Goal: Transaction & Acquisition: Purchase product/service

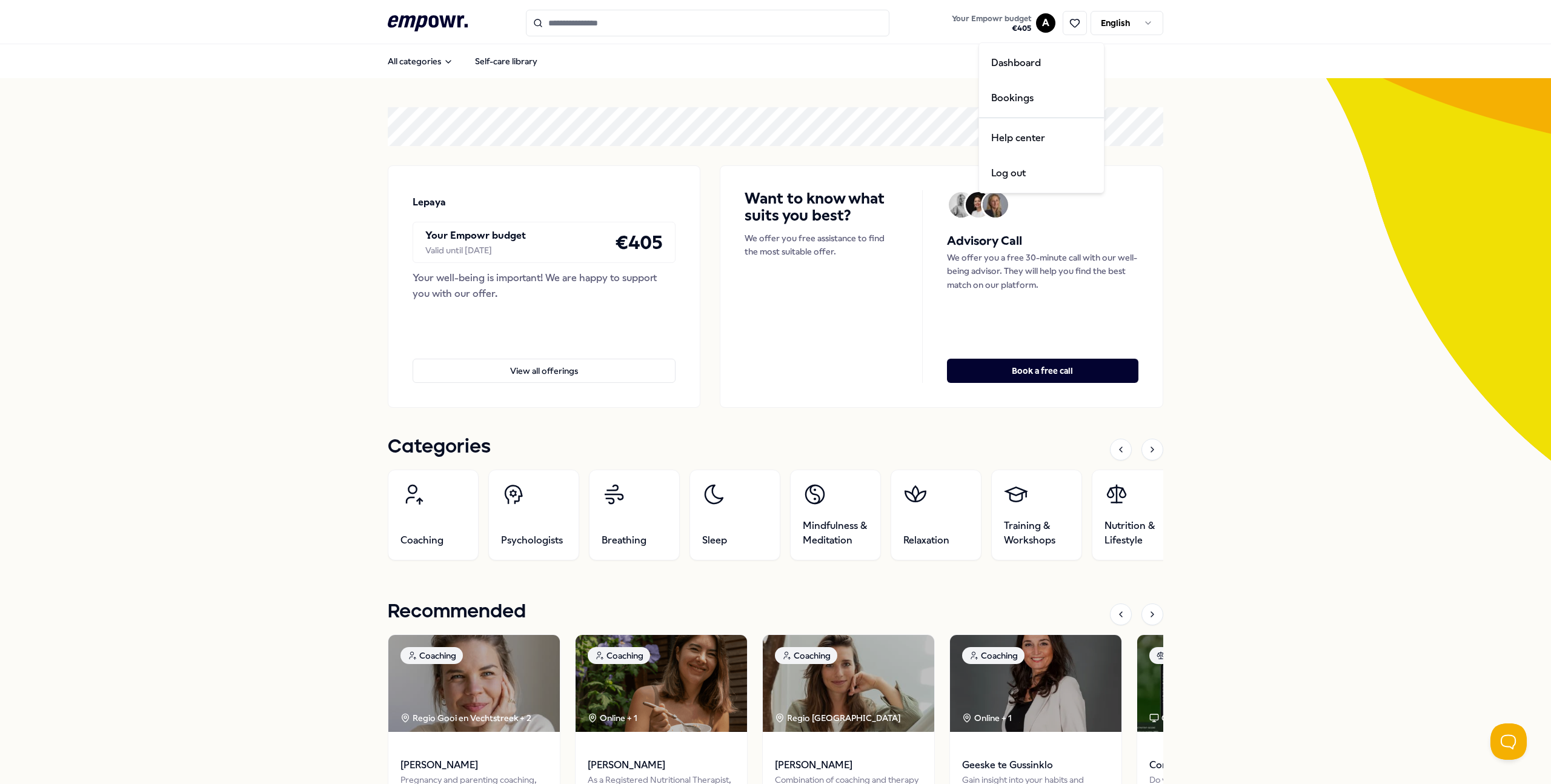
click at [1035, 17] on html ".empowr-logo_svg__cls-1{fill:#03032f} Your Empowr budget € 405 A English All ca…" at bounding box center [775, 392] width 1551 height 784
click at [298, 424] on html ".empowr-logo_svg__cls-1{fill:#03032f} Your Empowr budget € 405 A English All ca…" at bounding box center [775, 392] width 1551 height 784
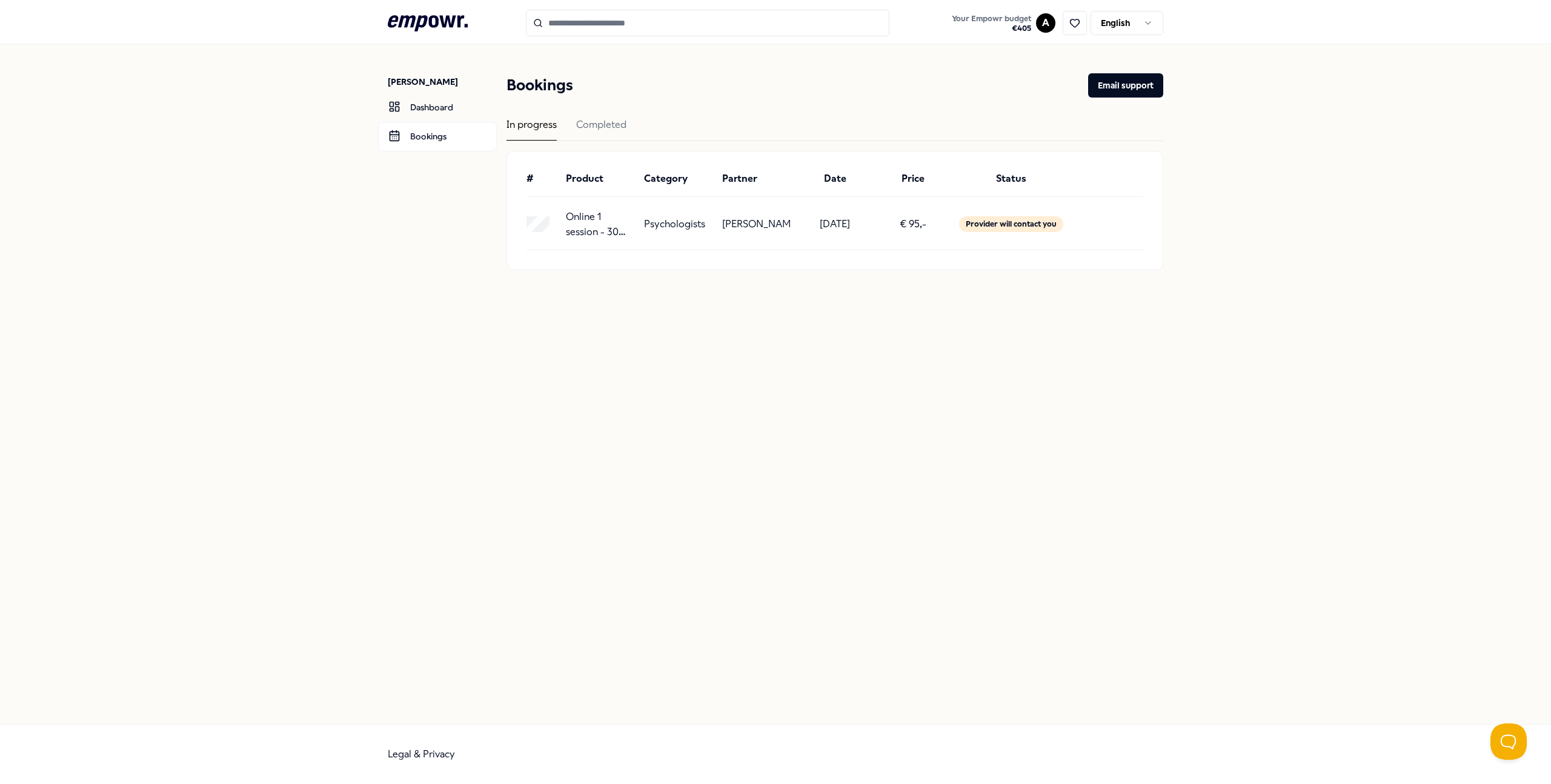
click at [538, 123] on div "In progress" at bounding box center [531, 128] width 50 height 23
click at [611, 123] on div "Completed" at bounding box center [601, 128] width 50 height 23
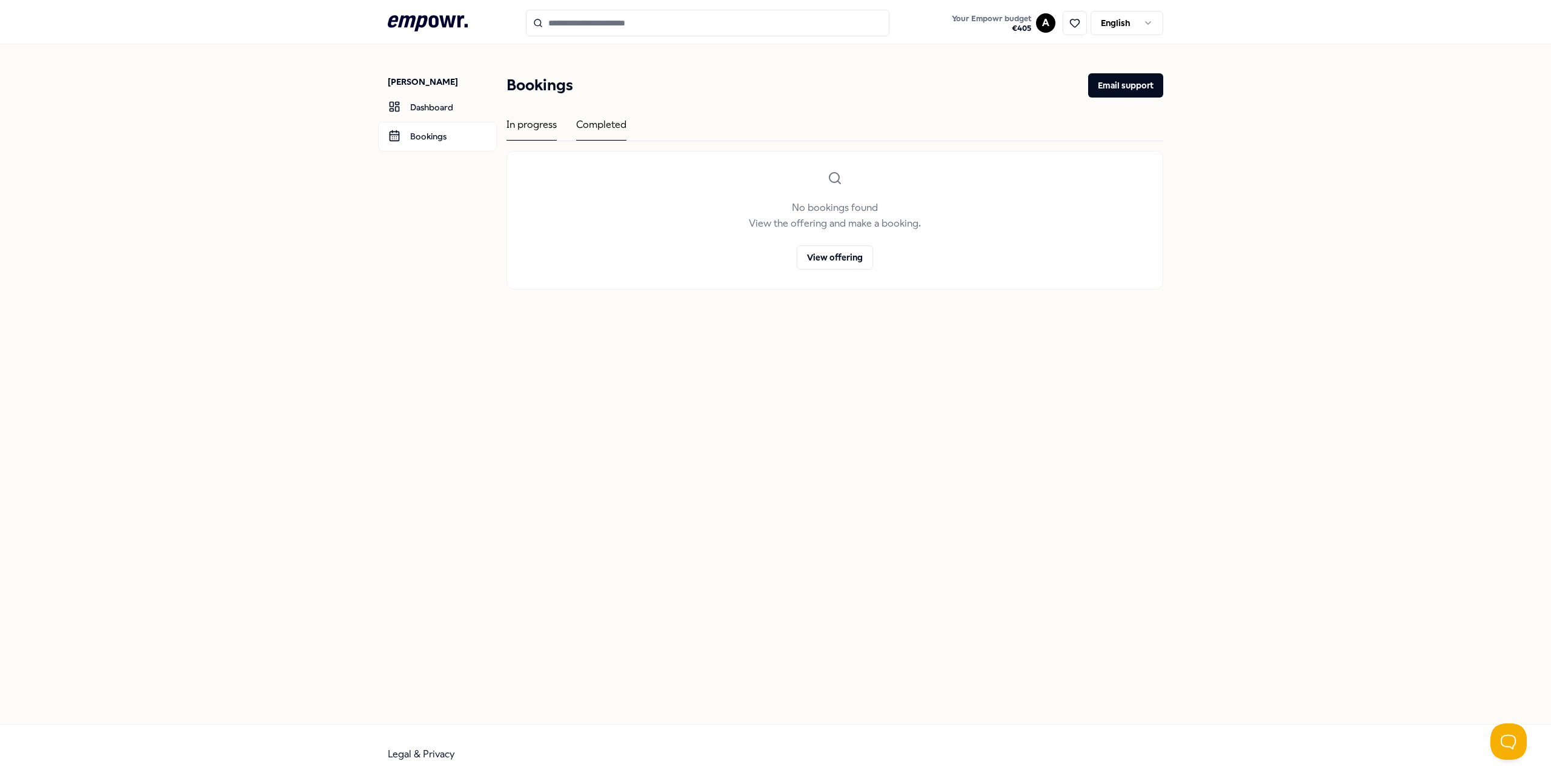
click at [539, 125] on div "In progress" at bounding box center [531, 128] width 50 height 23
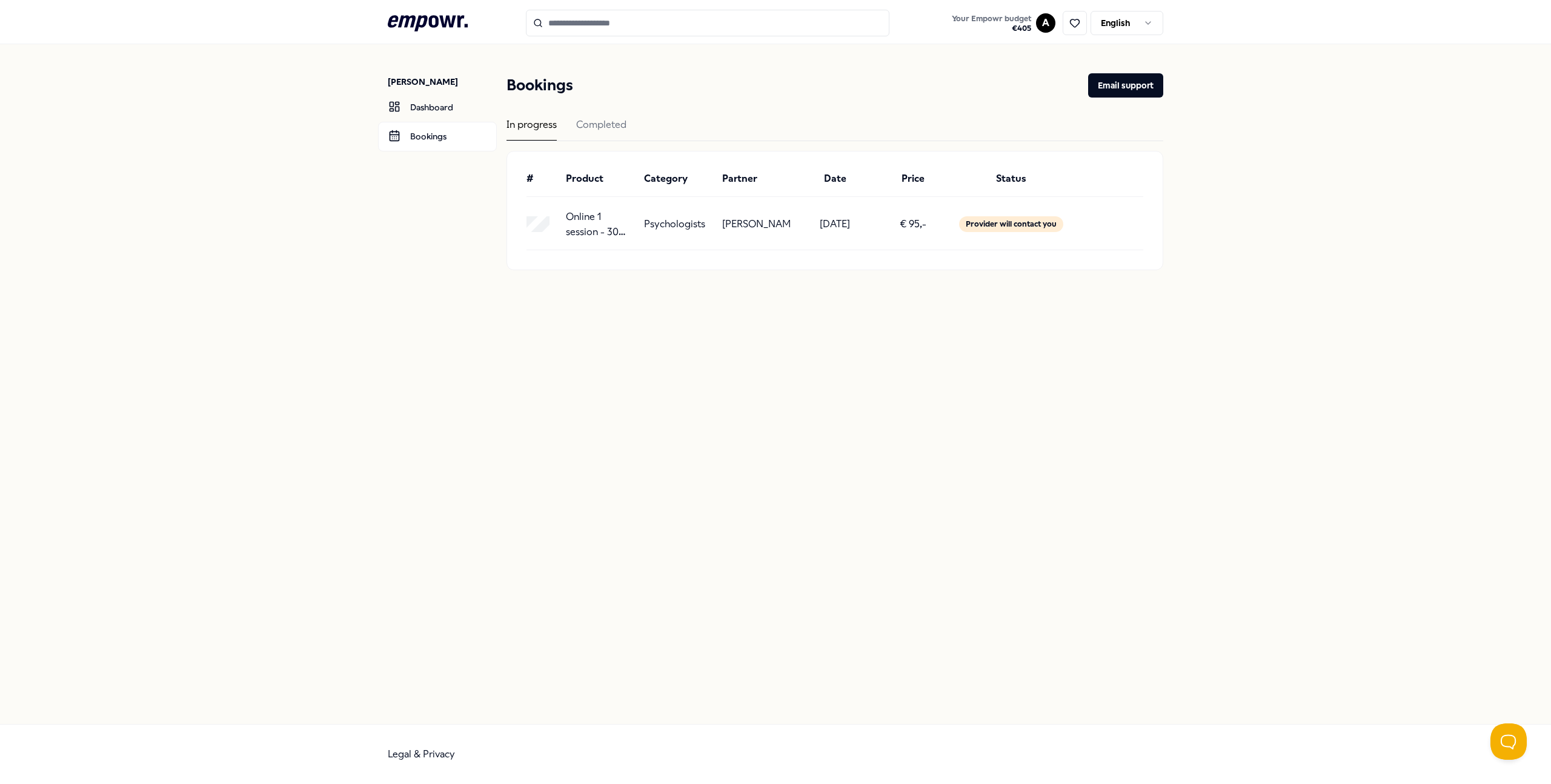
click at [848, 230] on p "08-09-2025" at bounding box center [835, 224] width 31 height 16
click at [1005, 222] on div "Provider will contact you" at bounding box center [1010, 224] width 104 height 16
click at [1006, 223] on div "Provider will contact you" at bounding box center [1010, 224] width 104 height 16
click at [1145, 78] on button "Email support" at bounding box center [1125, 85] width 75 height 24
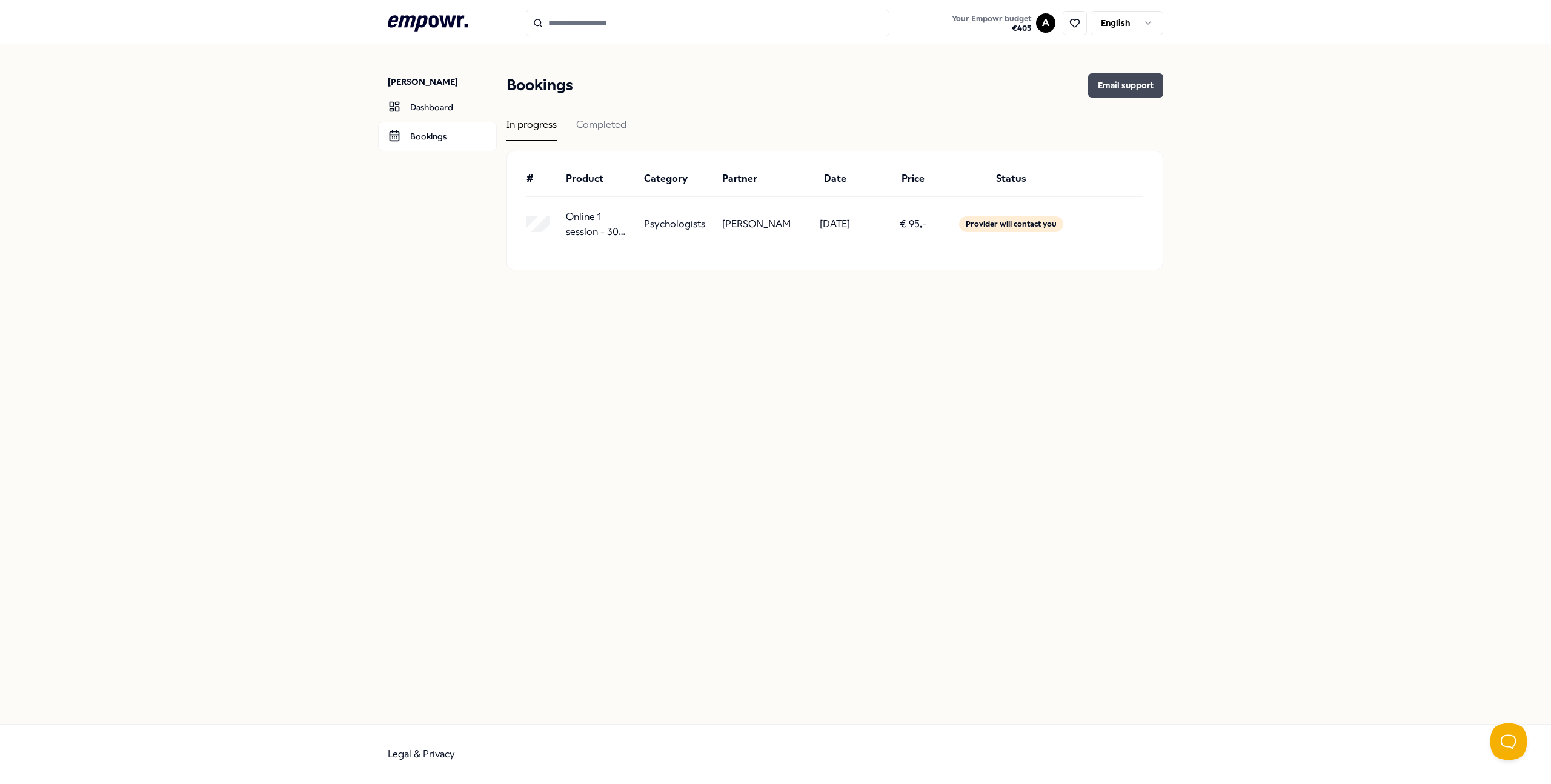
click at [1148, 88] on button "Email support" at bounding box center [1125, 85] width 75 height 24
click at [1134, 85] on button "Email support" at bounding box center [1125, 85] width 75 height 24
click at [1134, 84] on button "Email support" at bounding box center [1125, 85] width 75 height 24
click at [1523, 739] on button "Open Beacon popover" at bounding box center [1506, 739] width 36 height 36
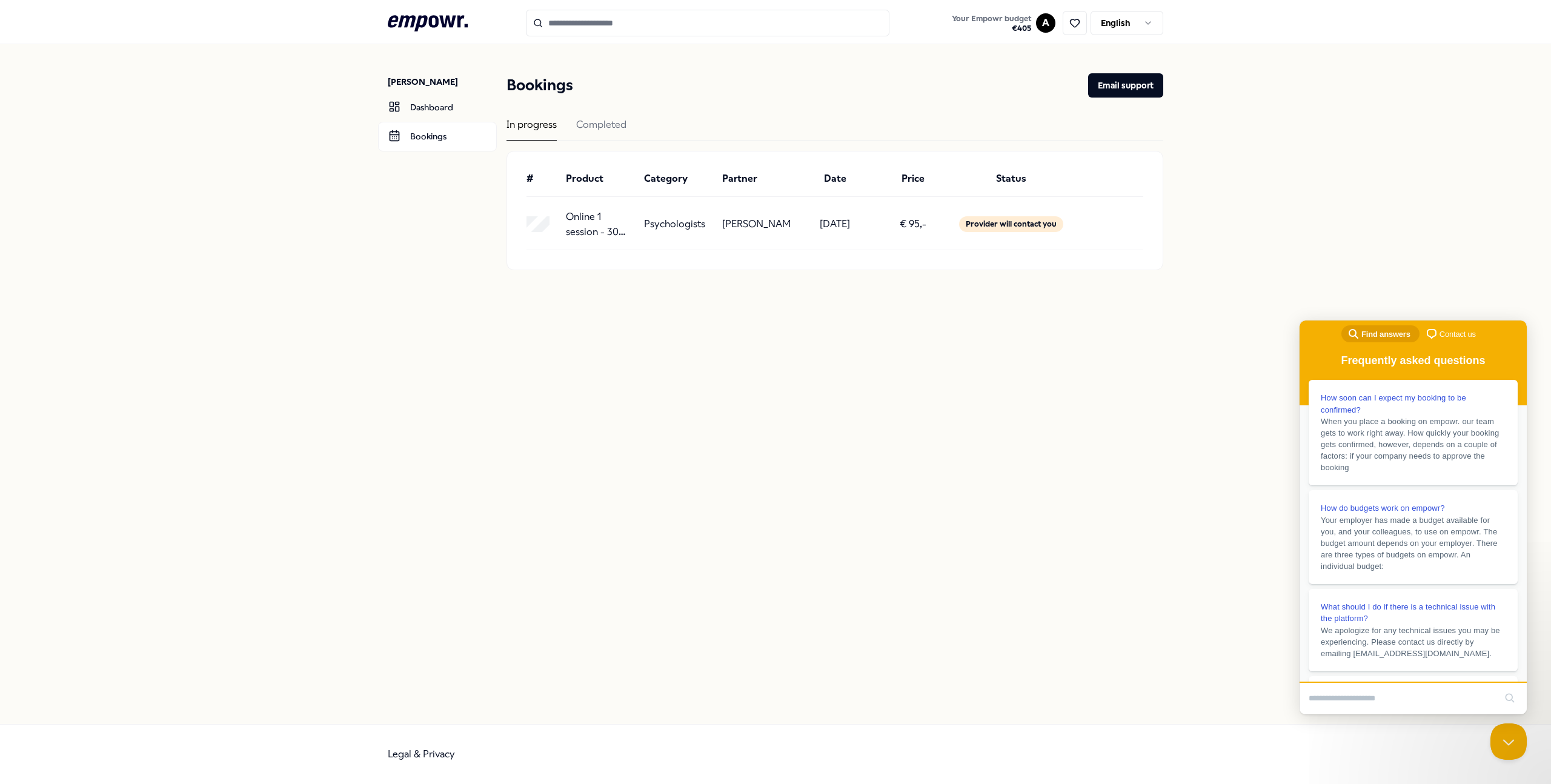
click at [1133, 346] on div "Alicia Brandhorst Dashboard Bookings Bookings Email support In progress Complet…" at bounding box center [775, 384] width 1551 height 680
click at [444, 107] on link "Dashboard" at bounding box center [437, 107] width 119 height 29
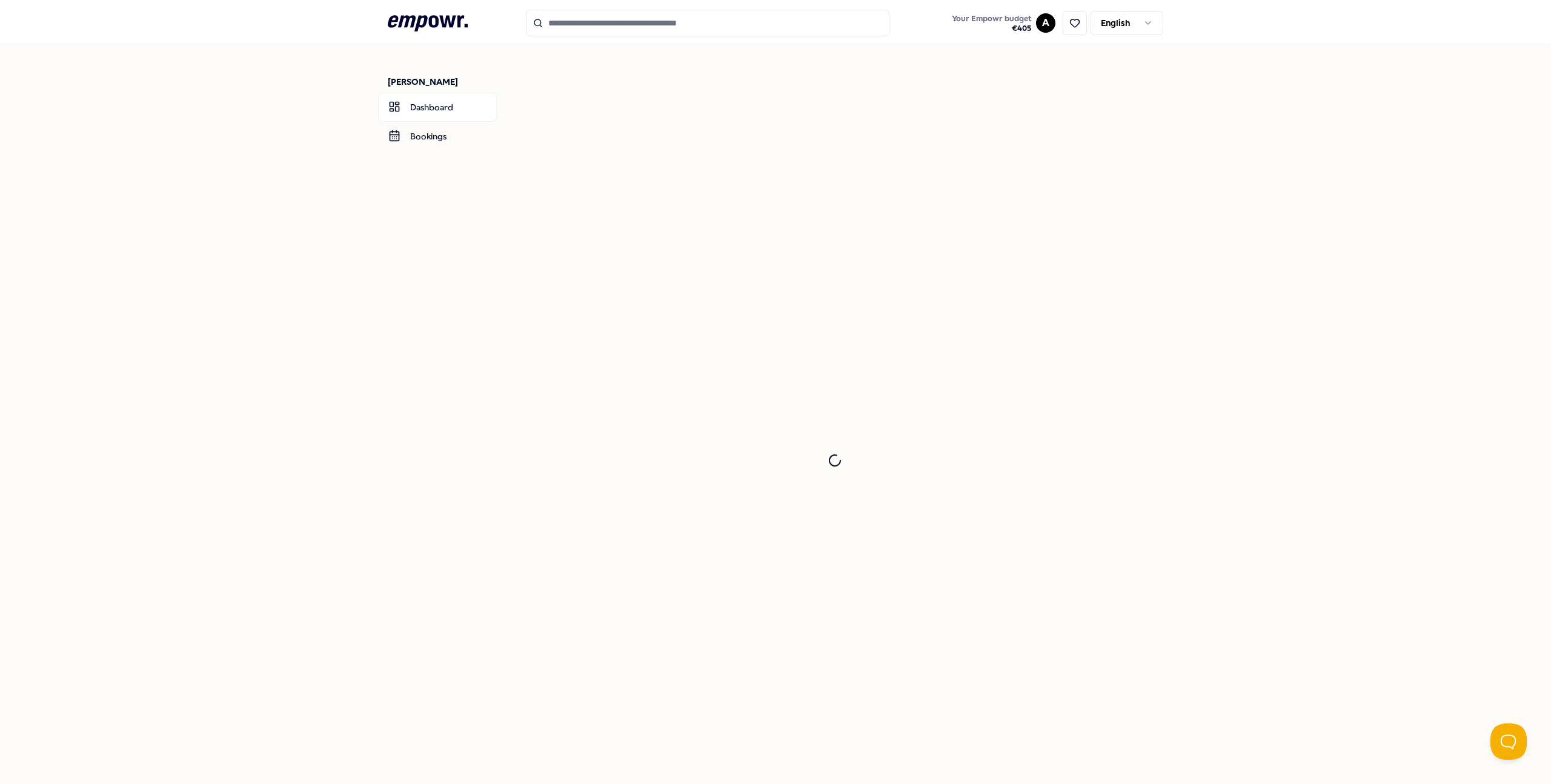
click at [435, 27] on icon ".empowr-logo_svg__cls-1{fill:#03032f}" at bounding box center [428, 23] width 80 height 23
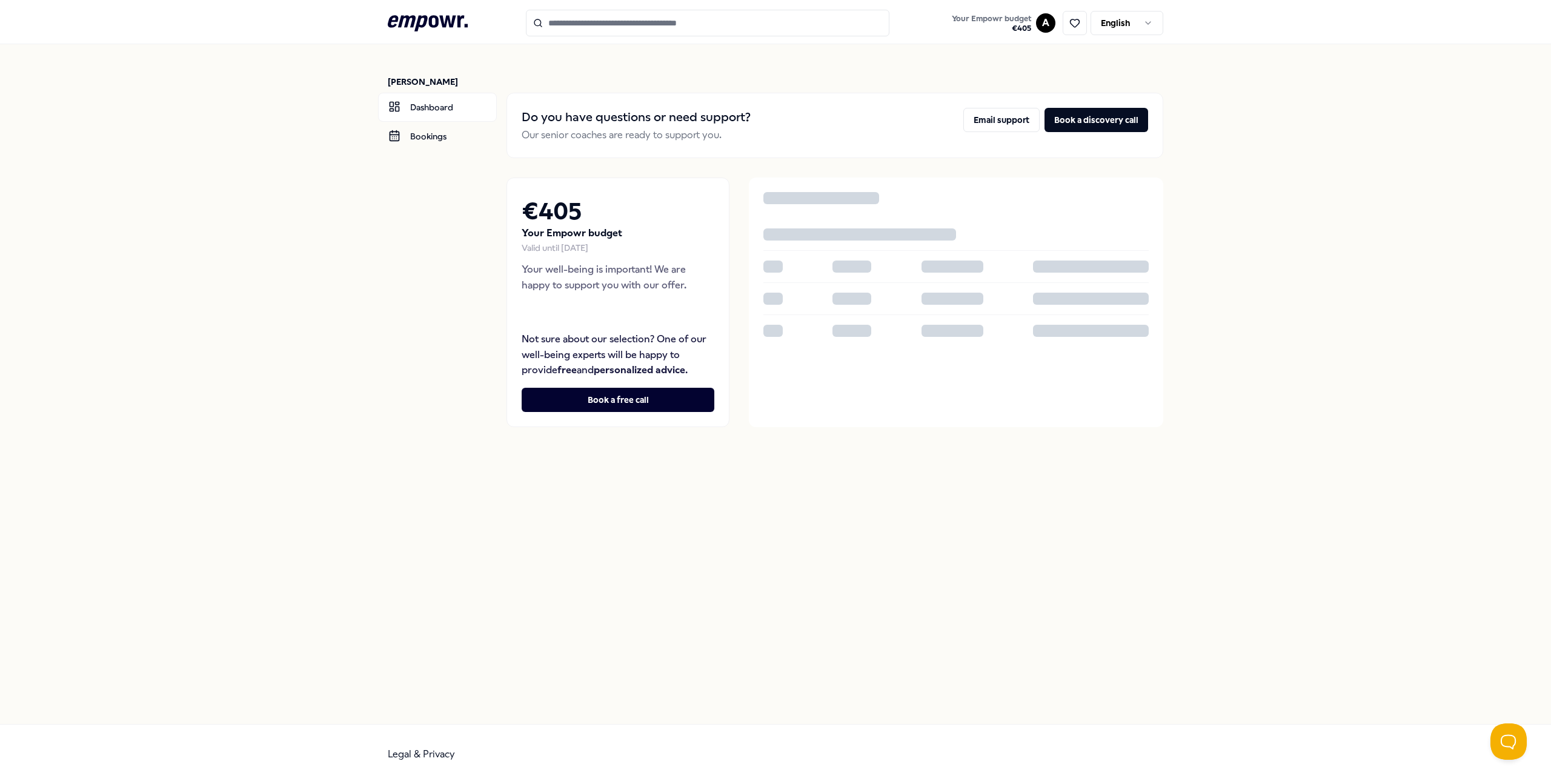
click at [435, 27] on icon at bounding box center [428, 23] width 80 height 16
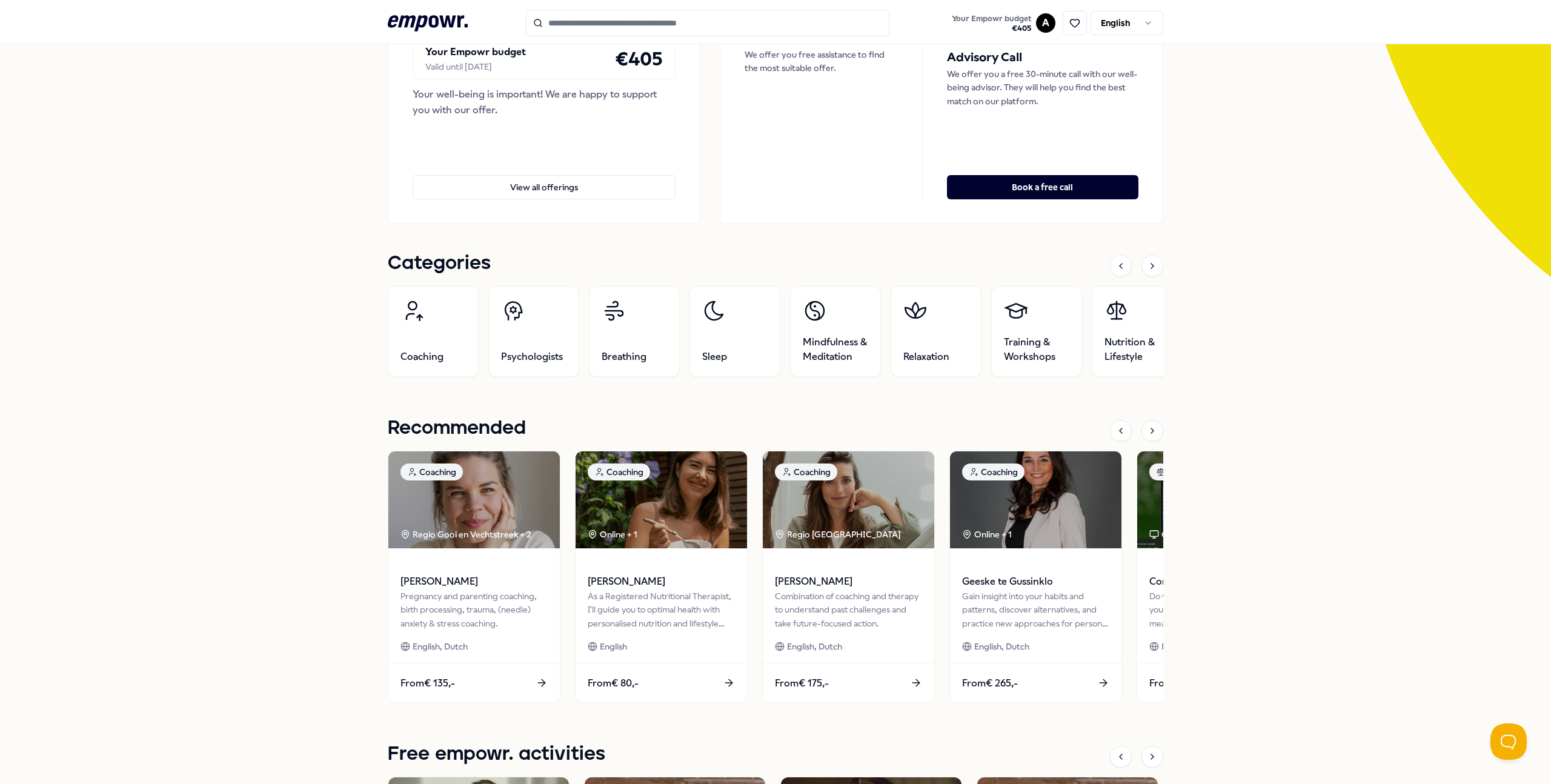
scroll to position [188, 0]
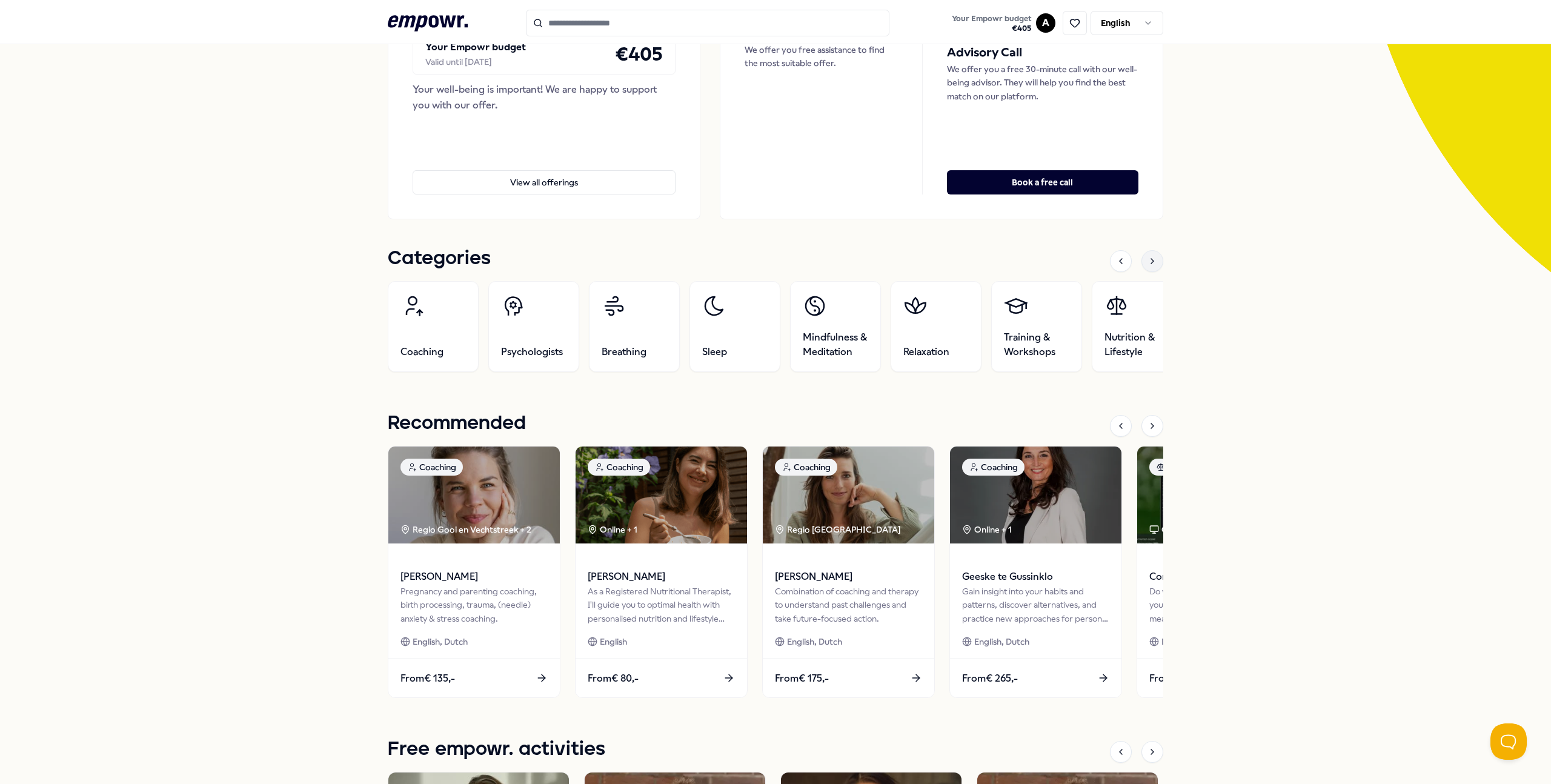
click at [1148, 265] on icon at bounding box center [1152, 260] width 9 height 9
click at [702, 352] on span "Relaxation" at bounding box center [724, 352] width 46 height 15
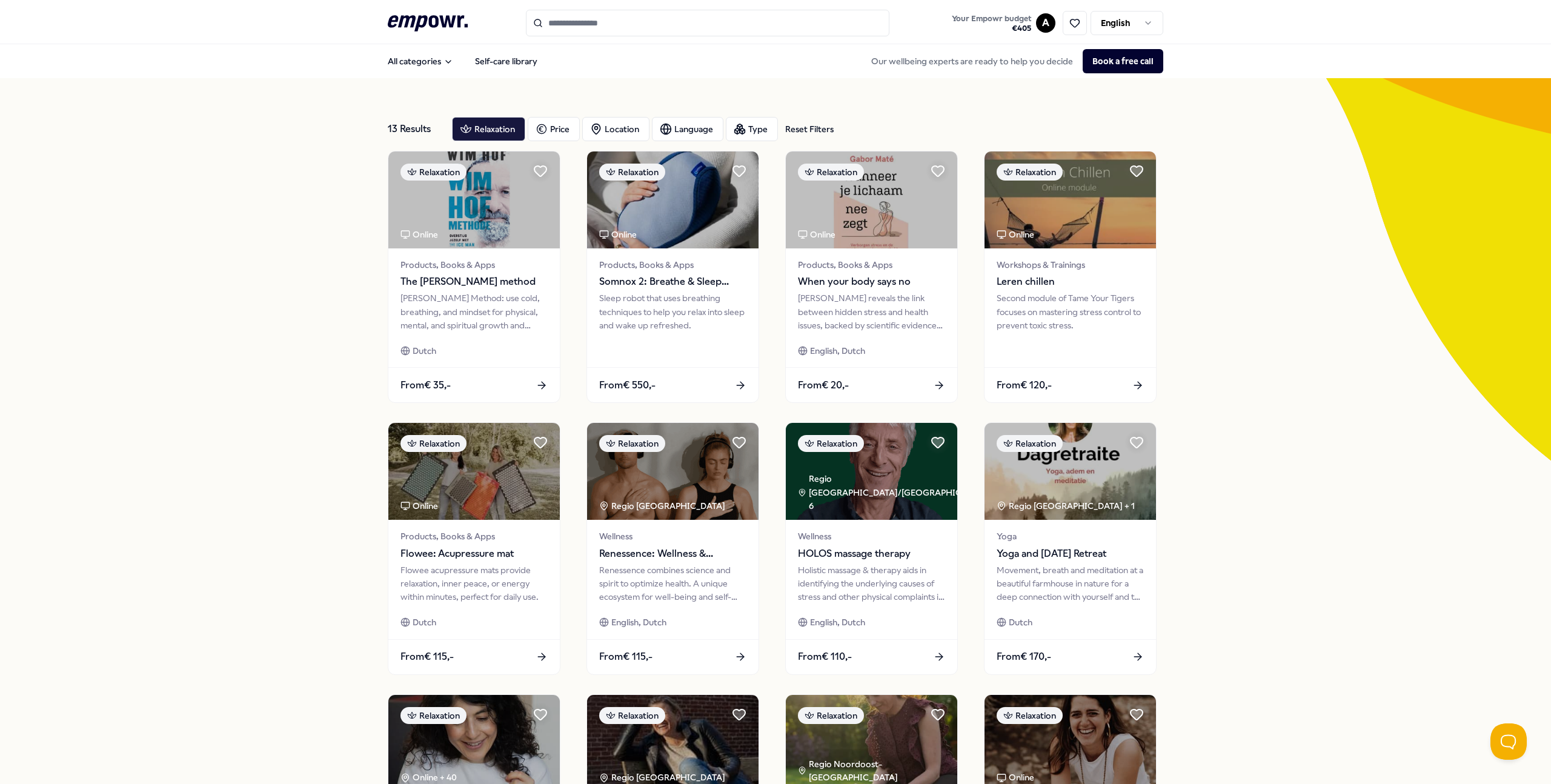
click at [611, 16] on input "Search for products, categories or subcategories" at bounding box center [708, 23] width 363 height 27
click at [426, 20] on icon at bounding box center [428, 23] width 80 height 16
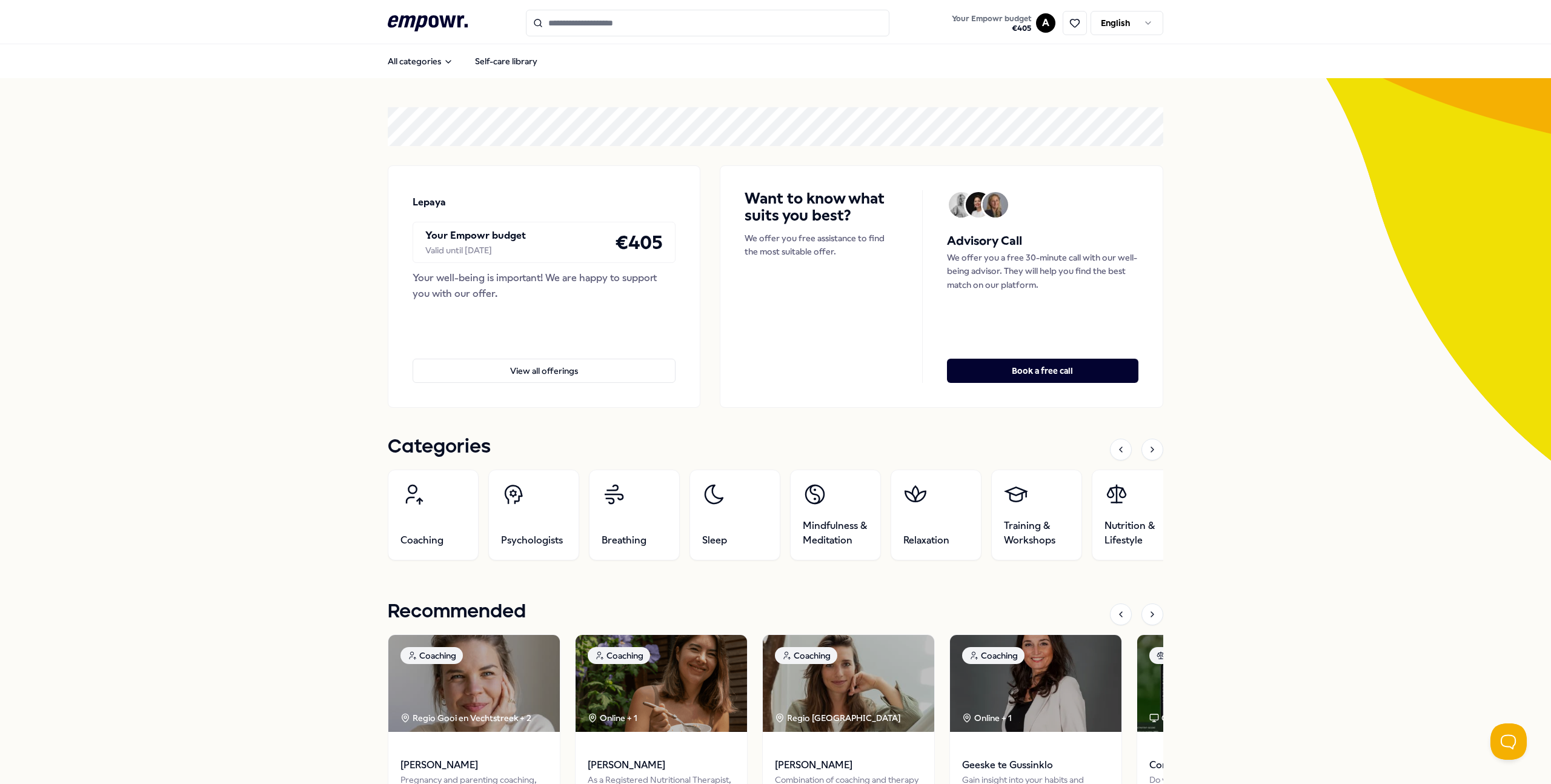
click at [611, 27] on input "Search for products, categories or subcategories" at bounding box center [708, 23] width 363 height 27
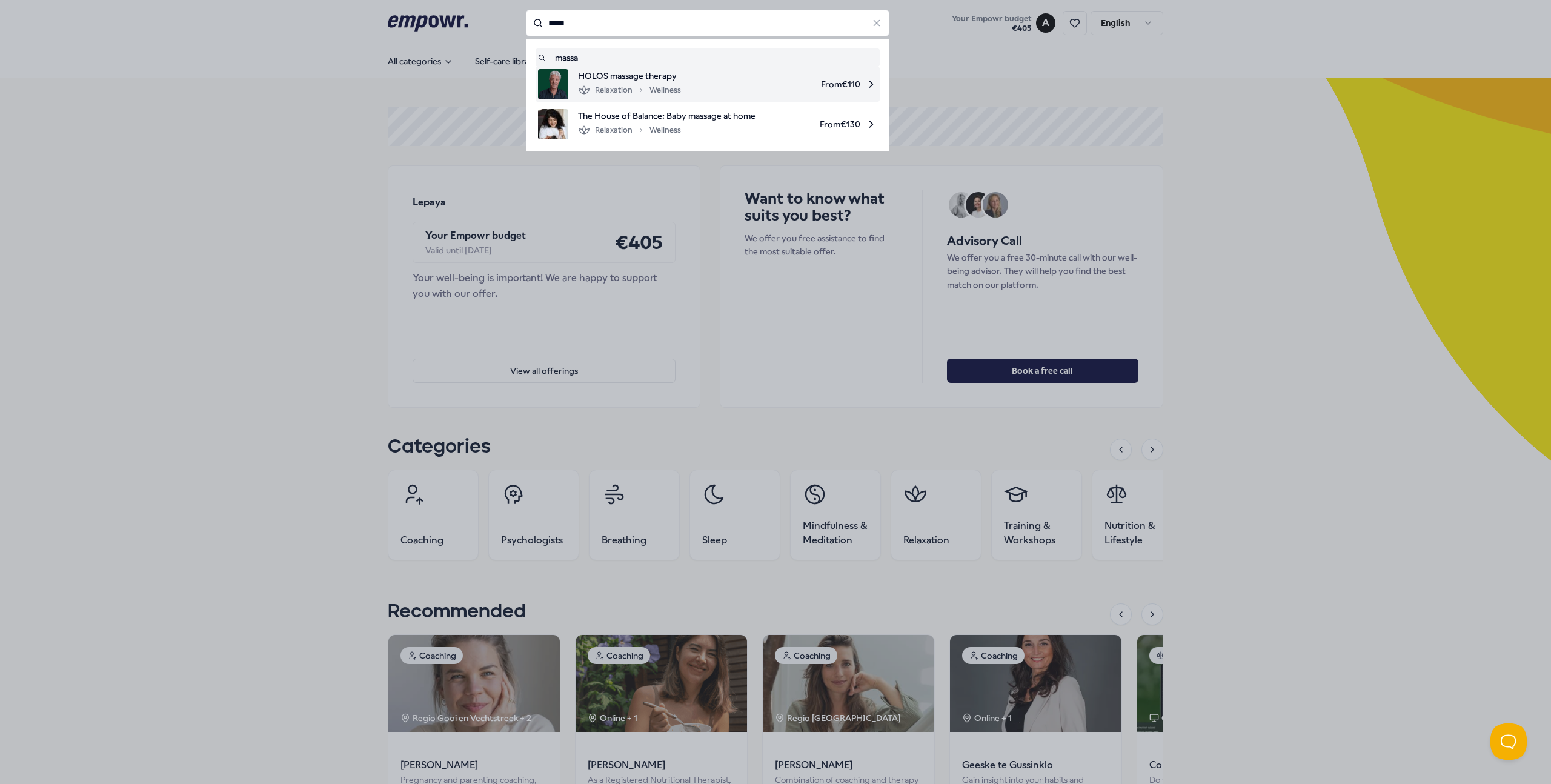
click at [713, 82] on span "From € 110" at bounding box center [784, 85] width 187 height 31
type input "*****"
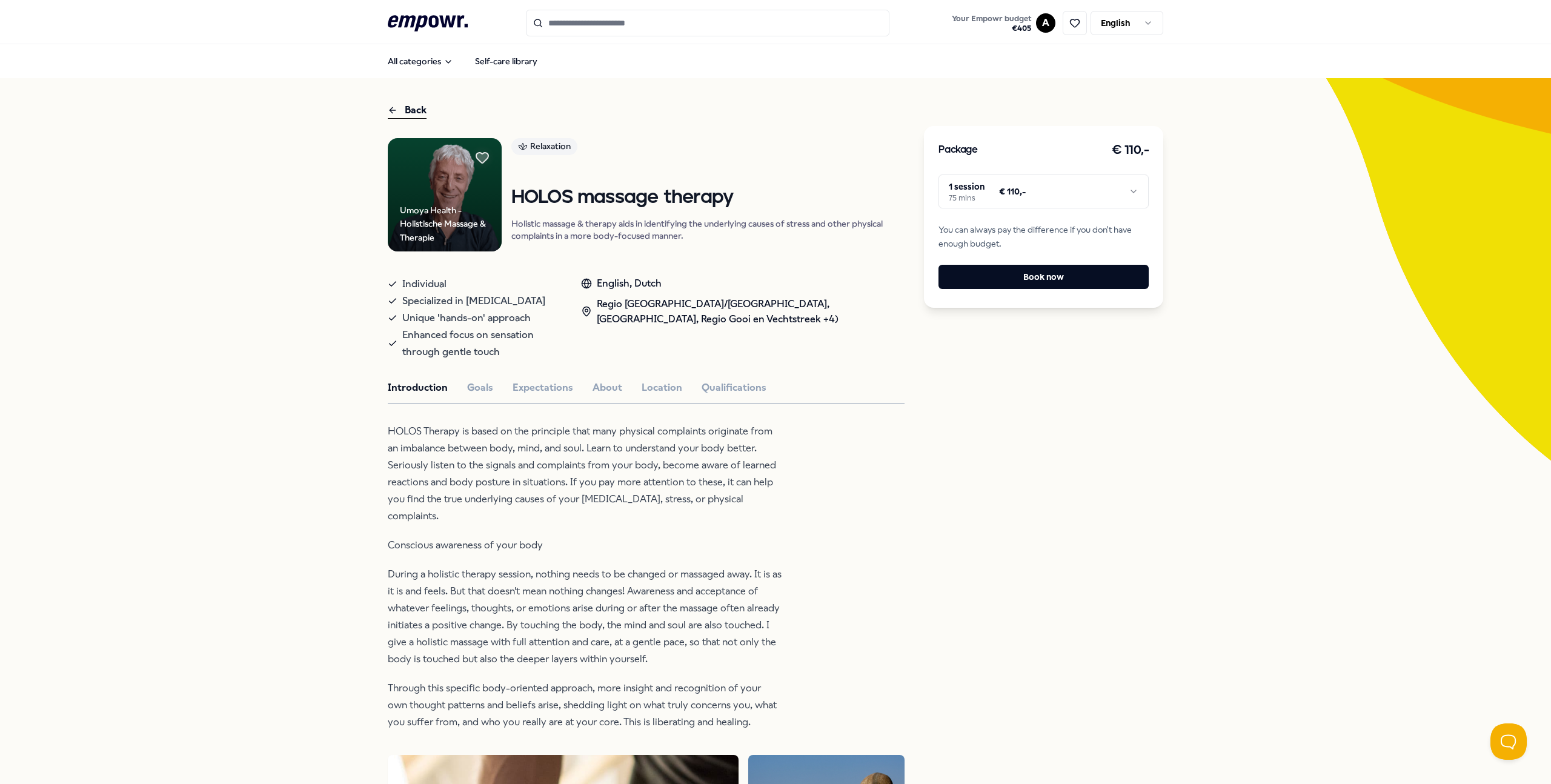
click at [390, 107] on icon at bounding box center [391, 109] width 3 height 5
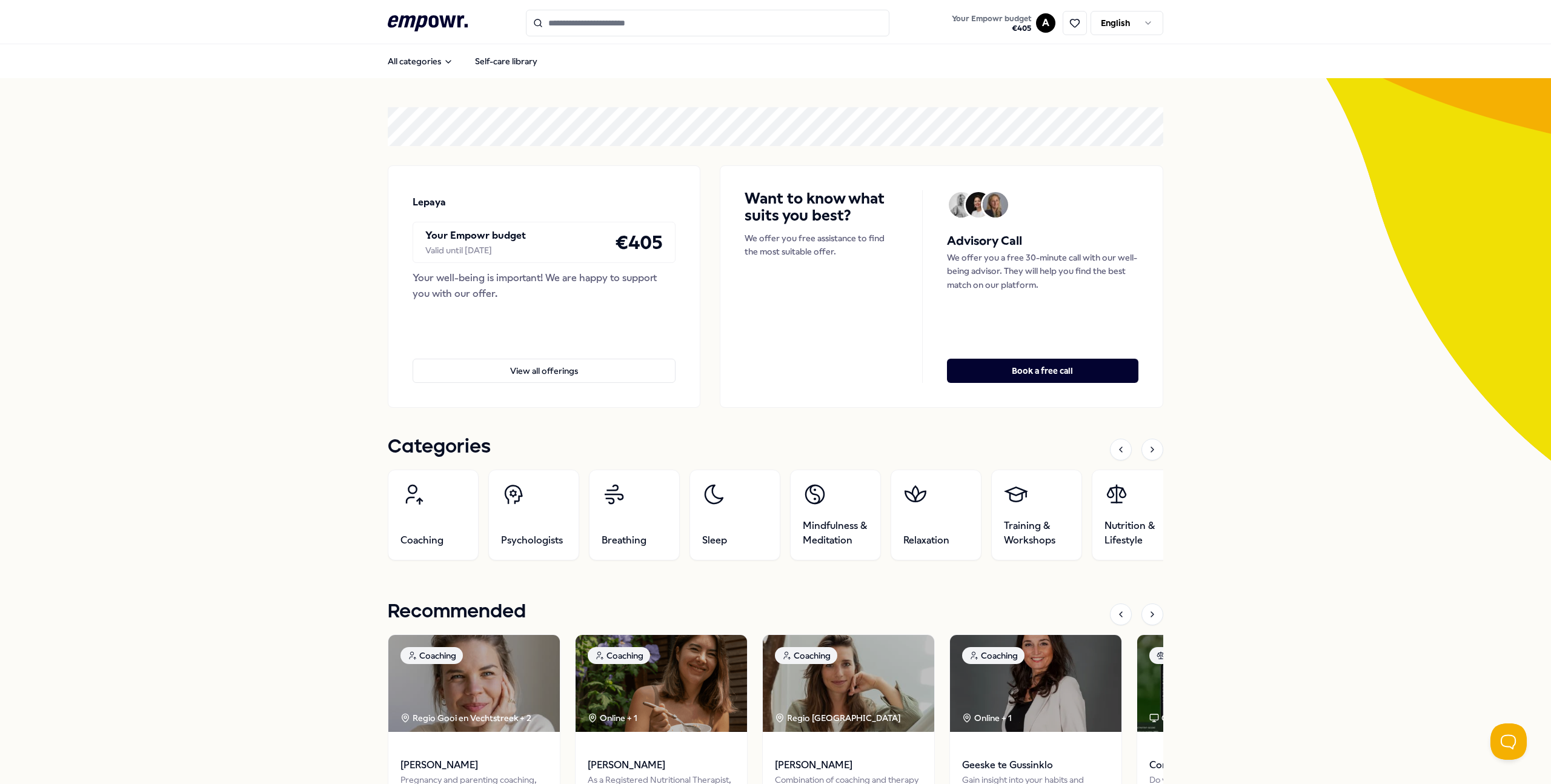
click at [560, 26] on input "Search for products, categories or subcategories" at bounding box center [708, 23] width 363 height 27
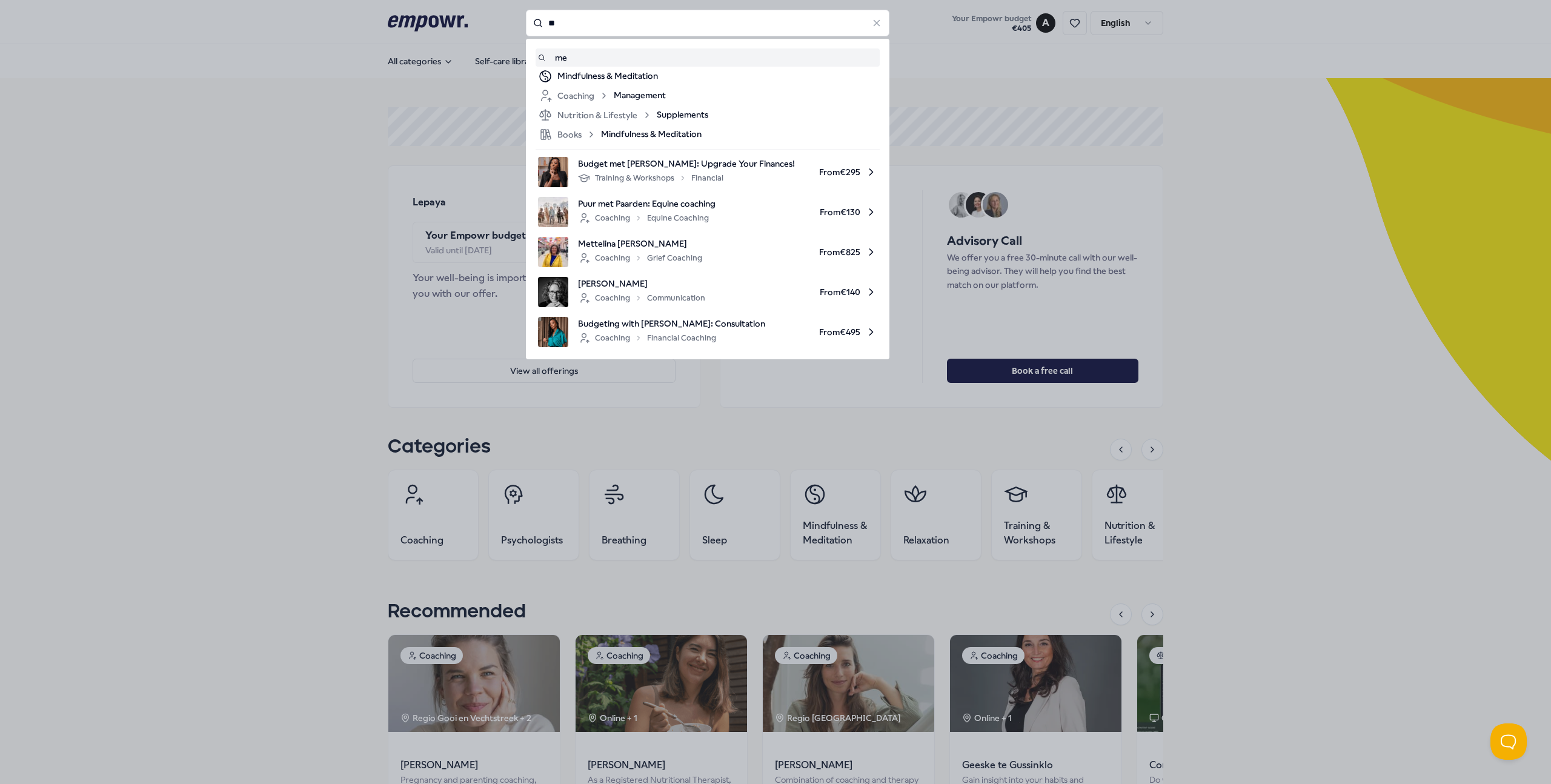
type input "*"
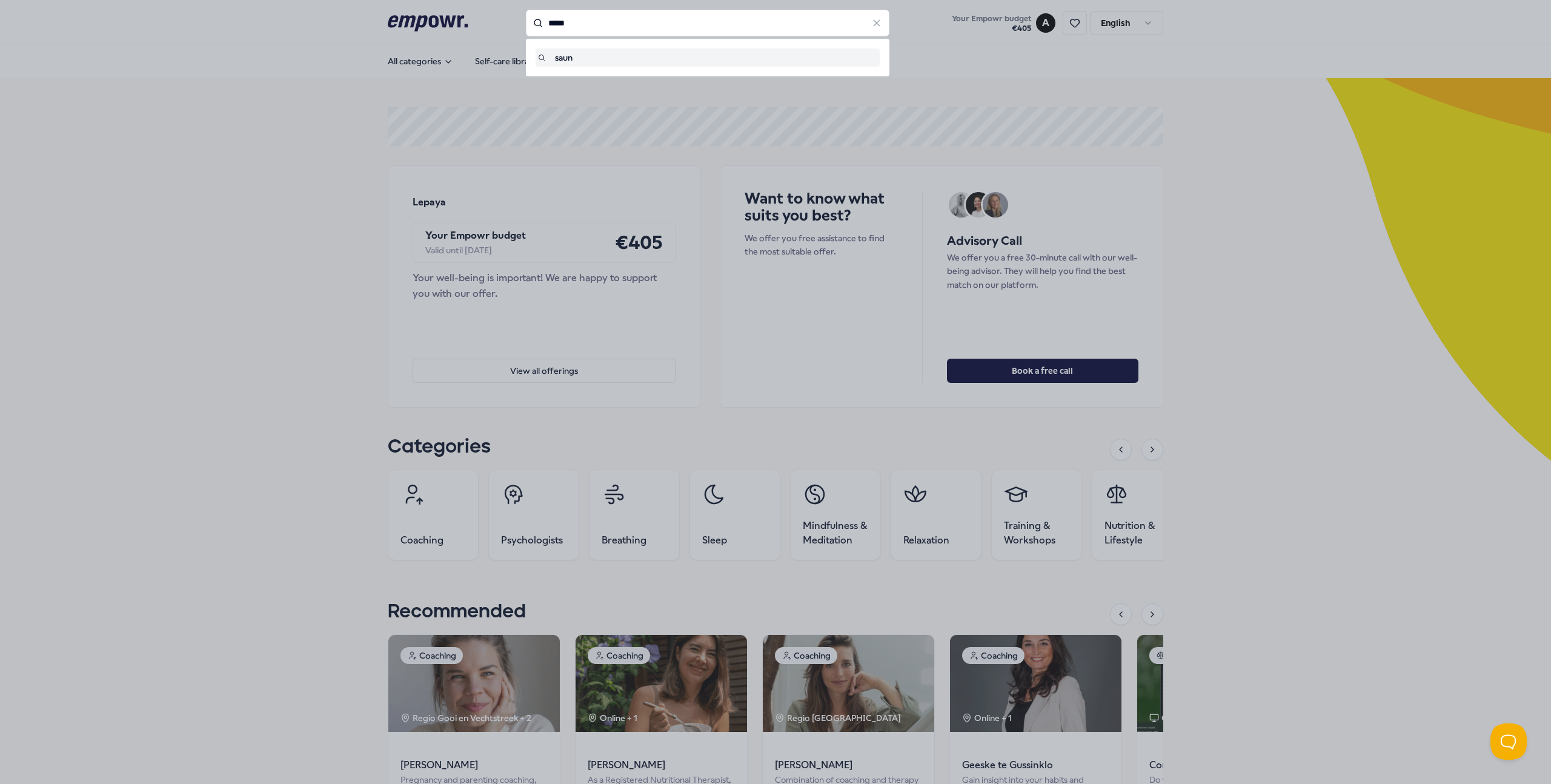
type input "*****"
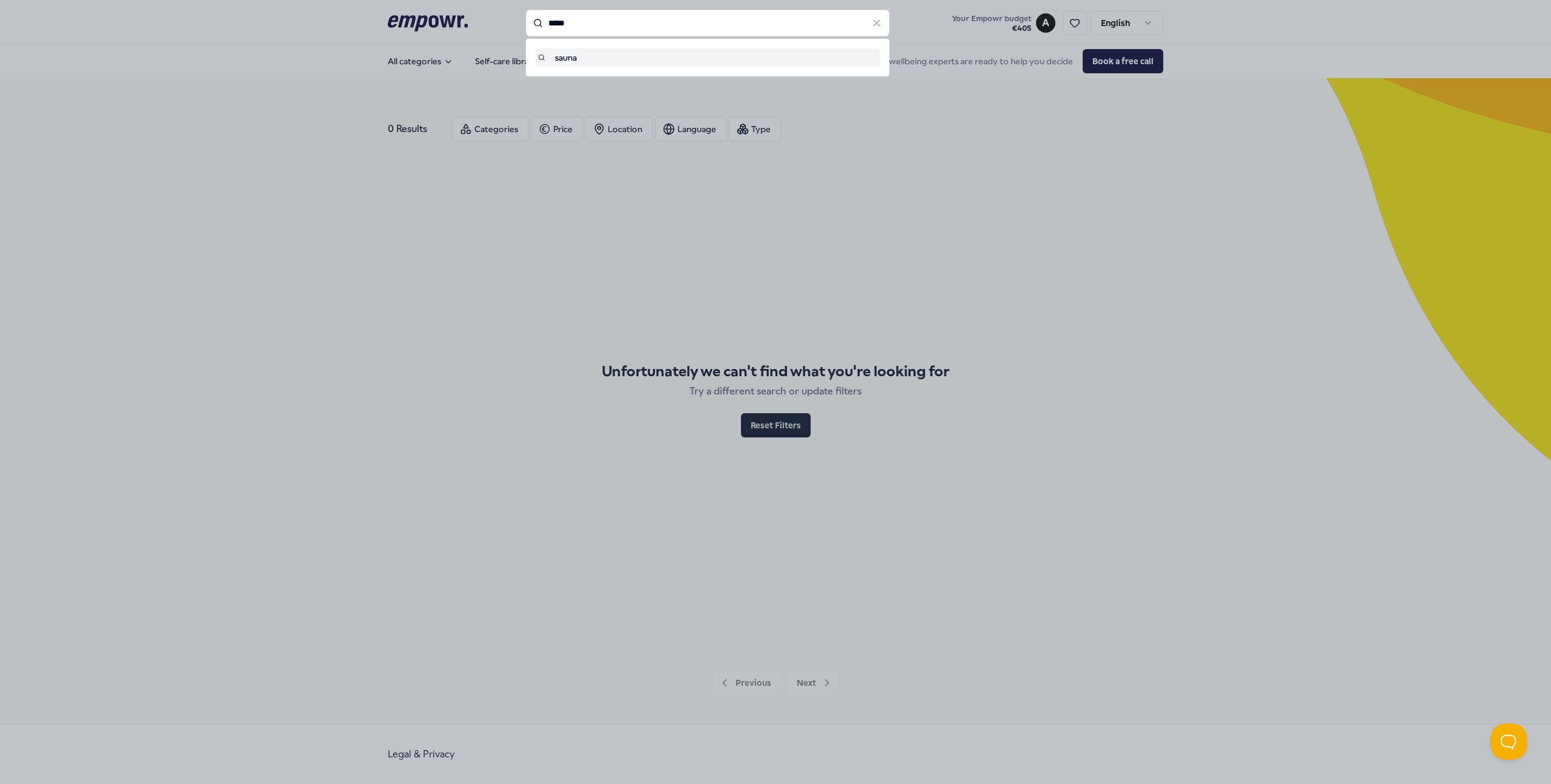
click at [589, 23] on input "*****" at bounding box center [708, 23] width 363 height 27
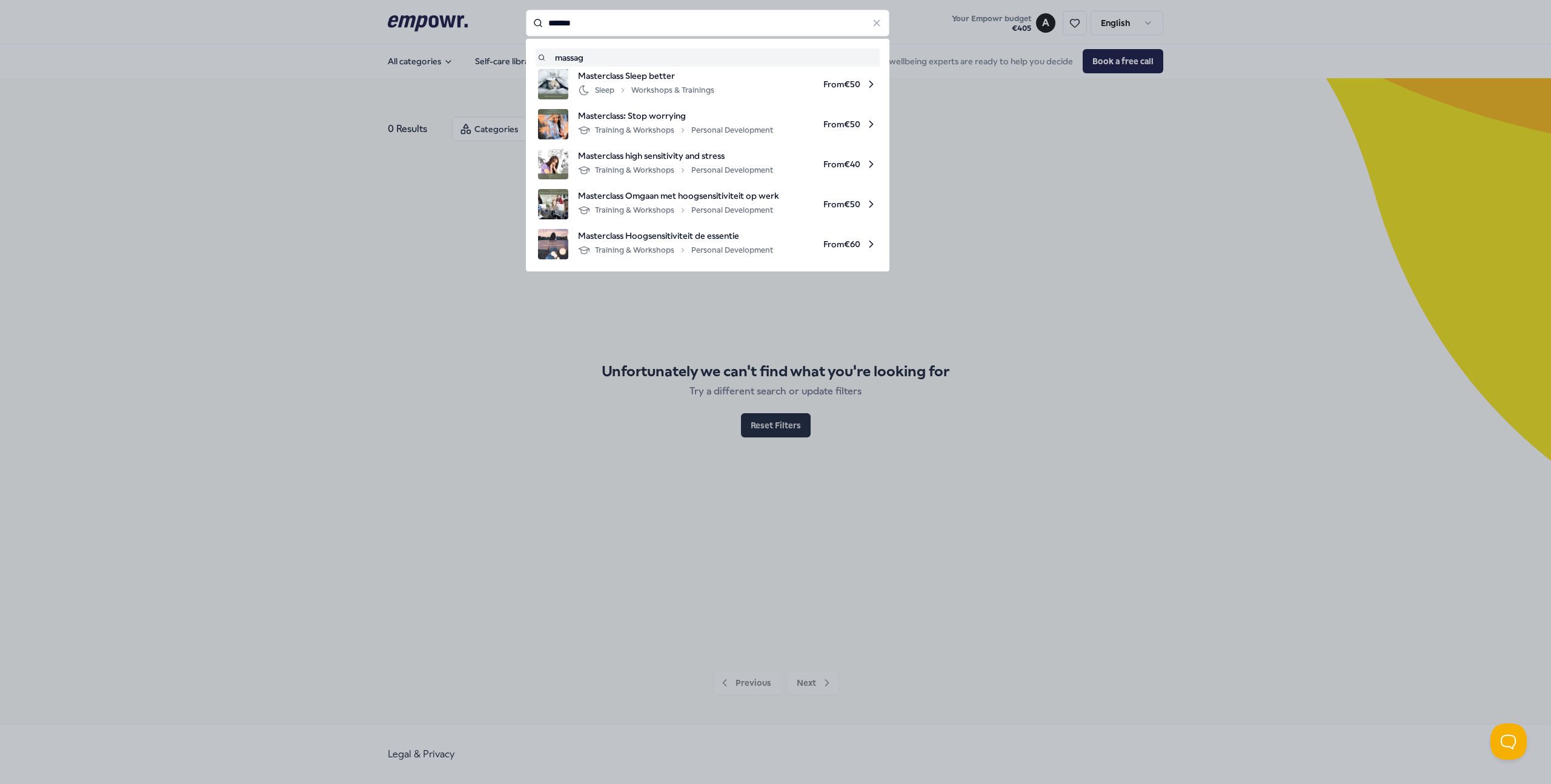
type input "*******"
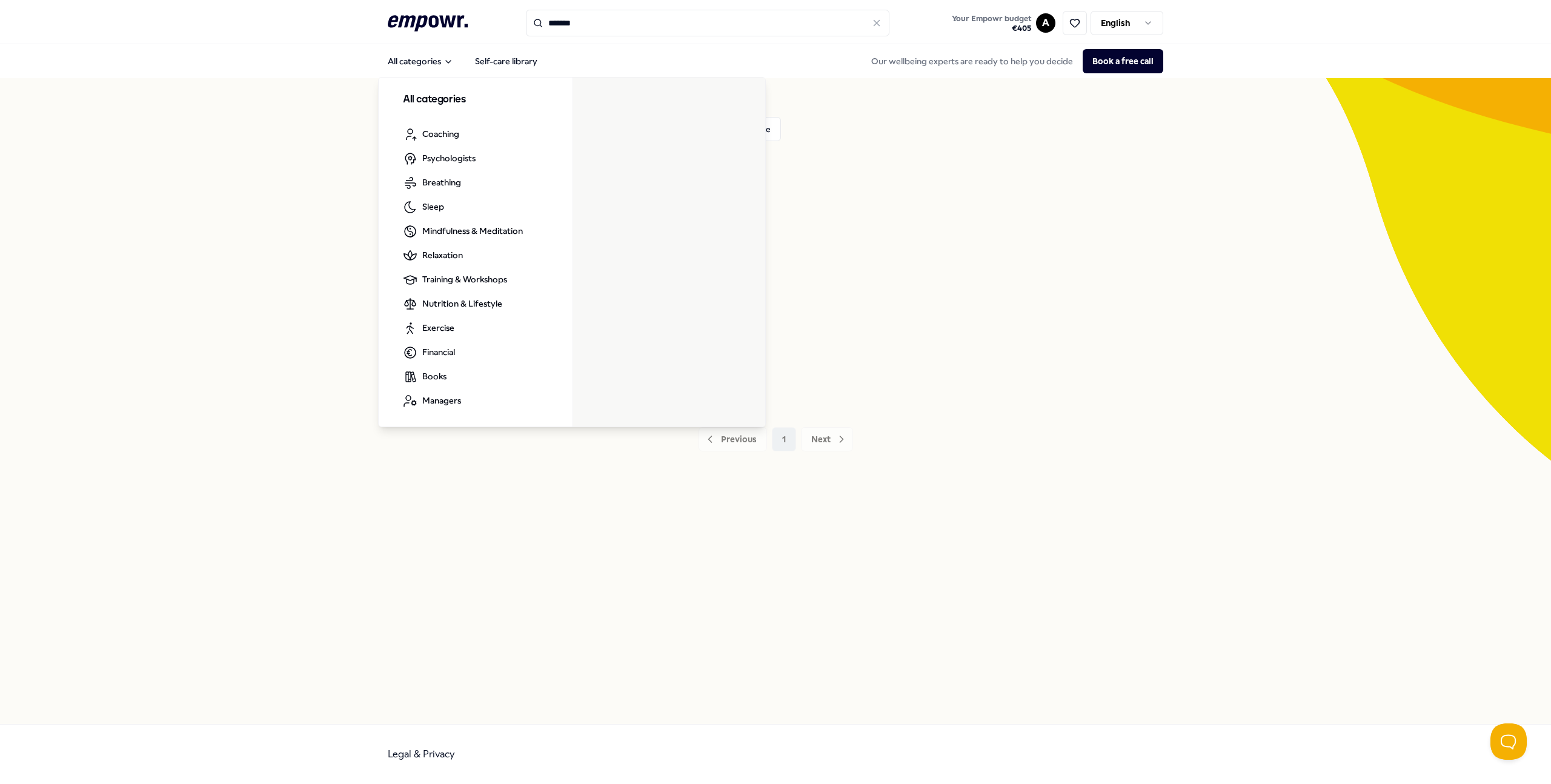
click at [412, 28] on icon ".empowr-logo_svg__cls-1{fill:#03032f}" at bounding box center [428, 23] width 80 height 23
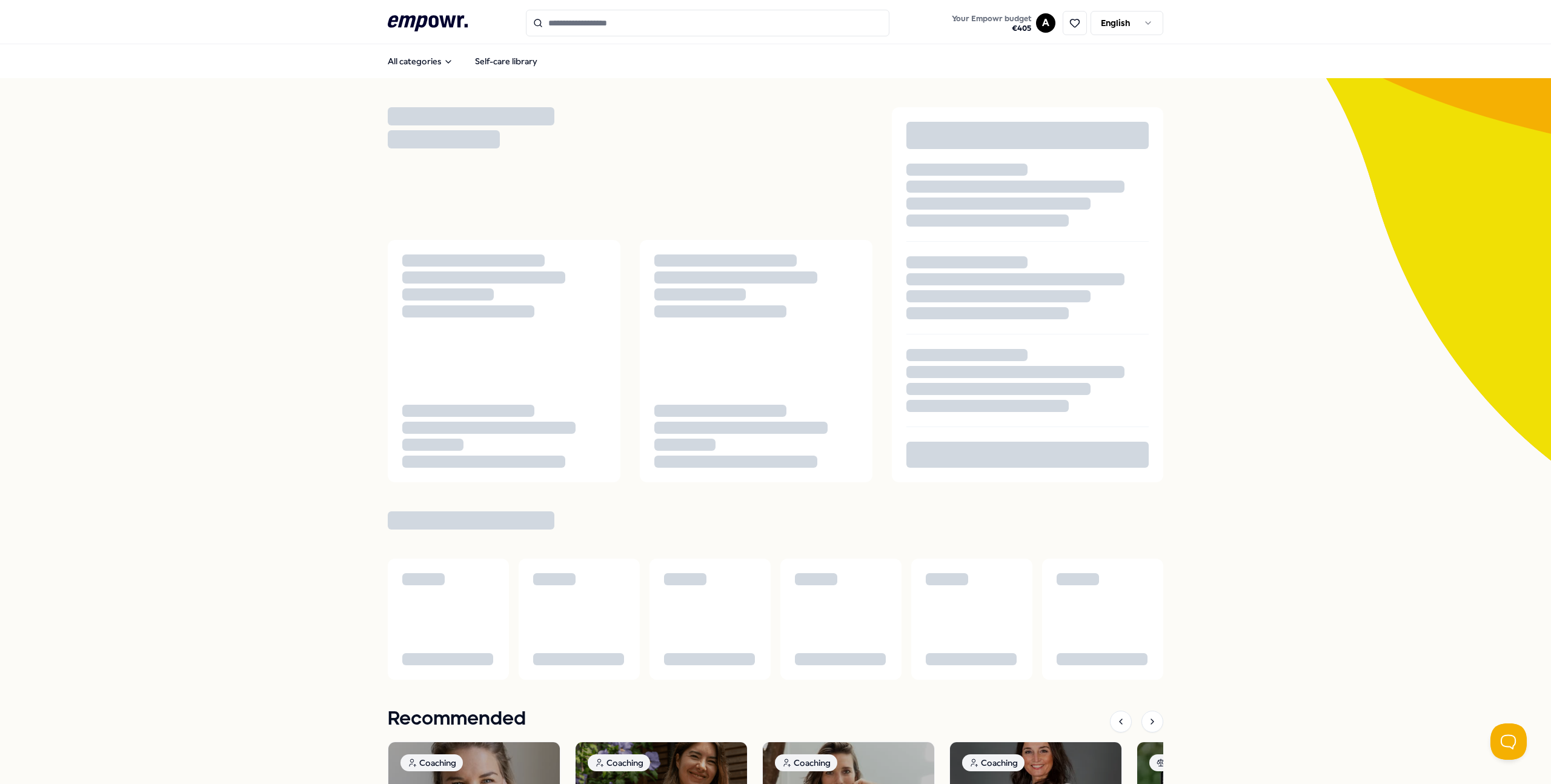
click at [415, 19] on icon at bounding box center [428, 23] width 80 height 16
